Goal: Task Accomplishment & Management: Manage account settings

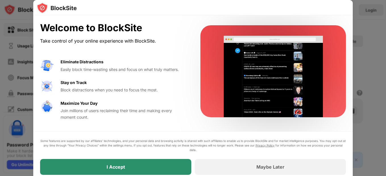
click at [149, 165] on div "I Accept" at bounding box center [115, 167] width 151 height 16
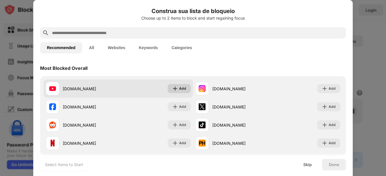
click at [176, 88] on img at bounding box center [175, 89] width 6 height 6
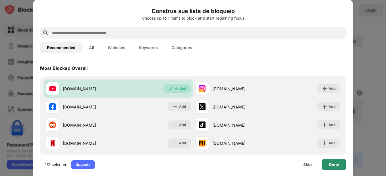
click at [328, 167] on div "Done" at bounding box center [334, 164] width 24 height 11
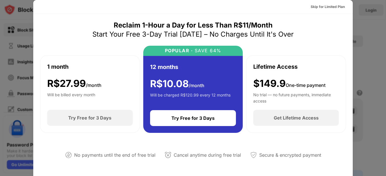
click at [361, 31] on div at bounding box center [193, 88] width 386 height 176
click at [335, 5] on div "Skip for Limited Plan" at bounding box center [328, 7] width 34 height 6
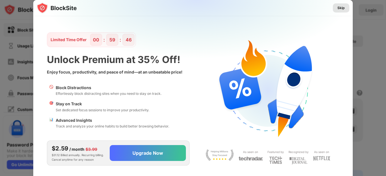
click at [342, 10] on div "Skip" at bounding box center [341, 8] width 7 height 6
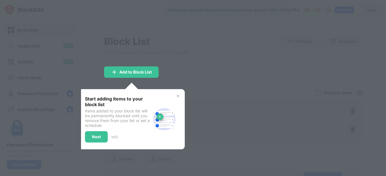
click at [255, 81] on div at bounding box center [193, 88] width 386 height 176
click at [177, 96] on img at bounding box center [178, 96] width 5 height 5
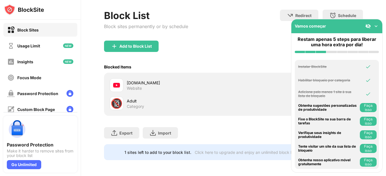
scroll to position [30, 0]
